Goal: Transaction & Acquisition: Purchase product/service

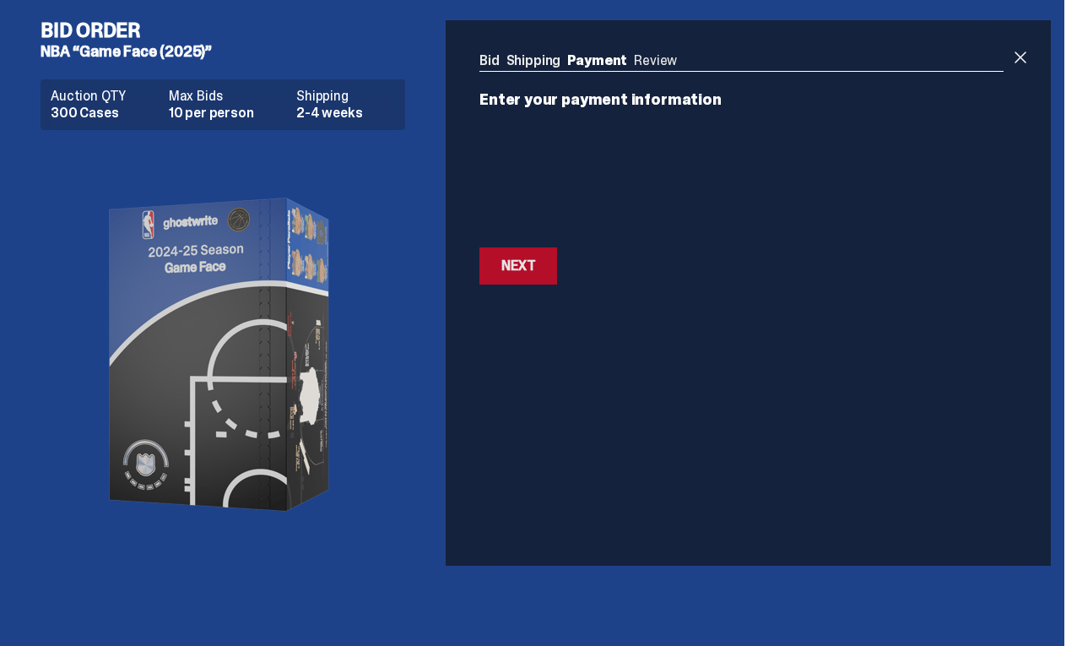
click at [517, 270] on div "Next" at bounding box center [518, 266] width 34 height 14
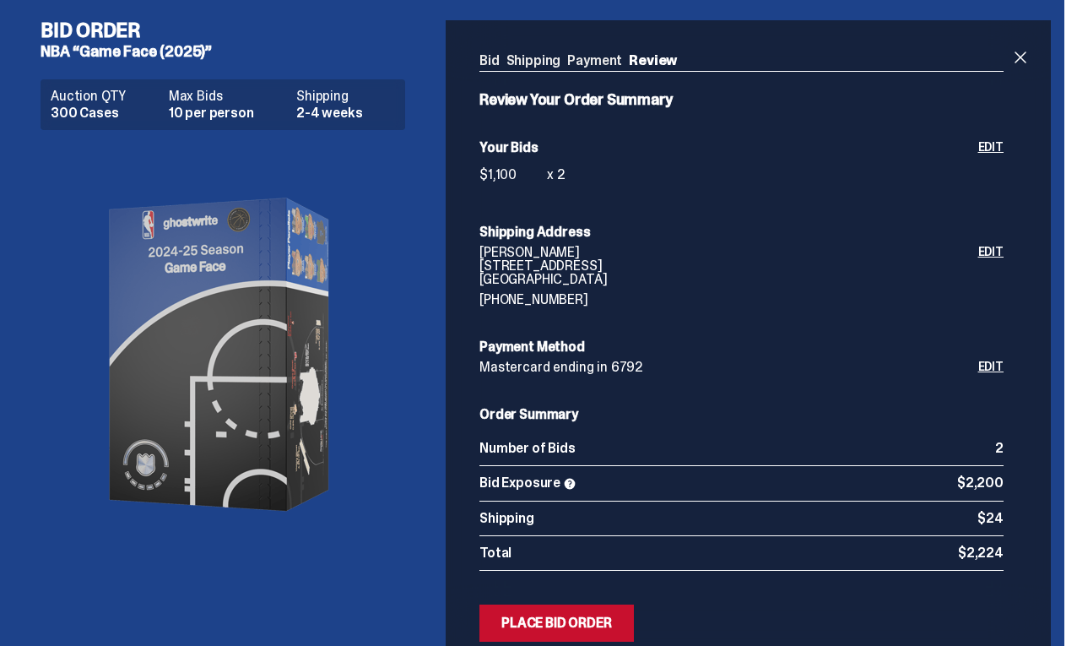
click at [1003, 146] on link "Edit" at bounding box center [990, 166] width 25 height 51
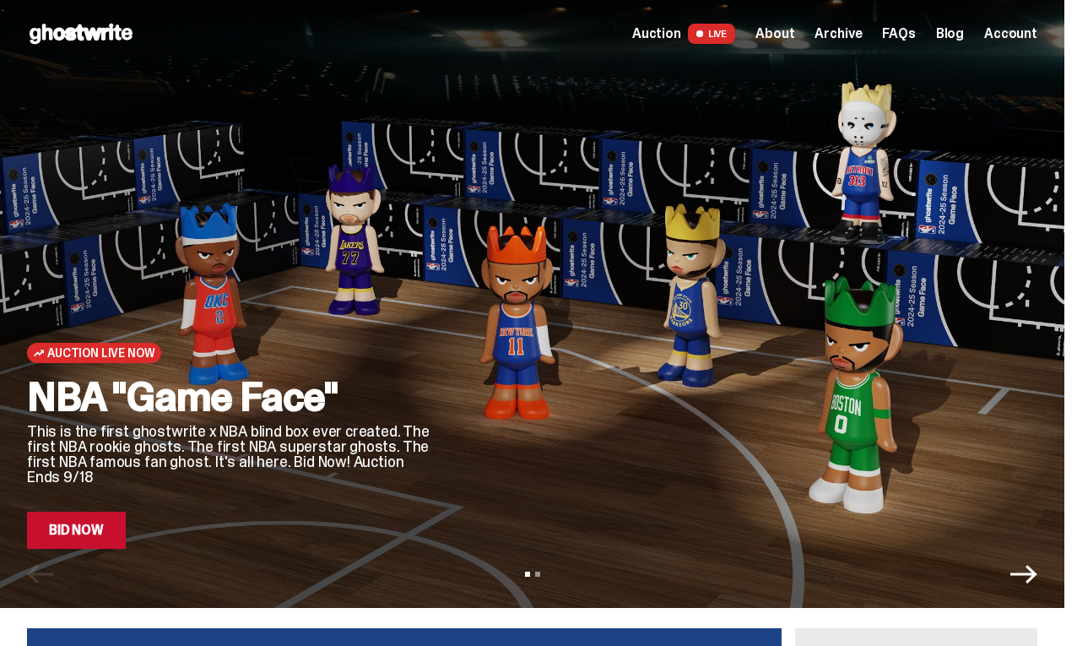
click at [101, 537] on link "Bid Now" at bounding box center [76, 530] width 99 height 37
